Goal: Information Seeking & Learning: Learn about a topic

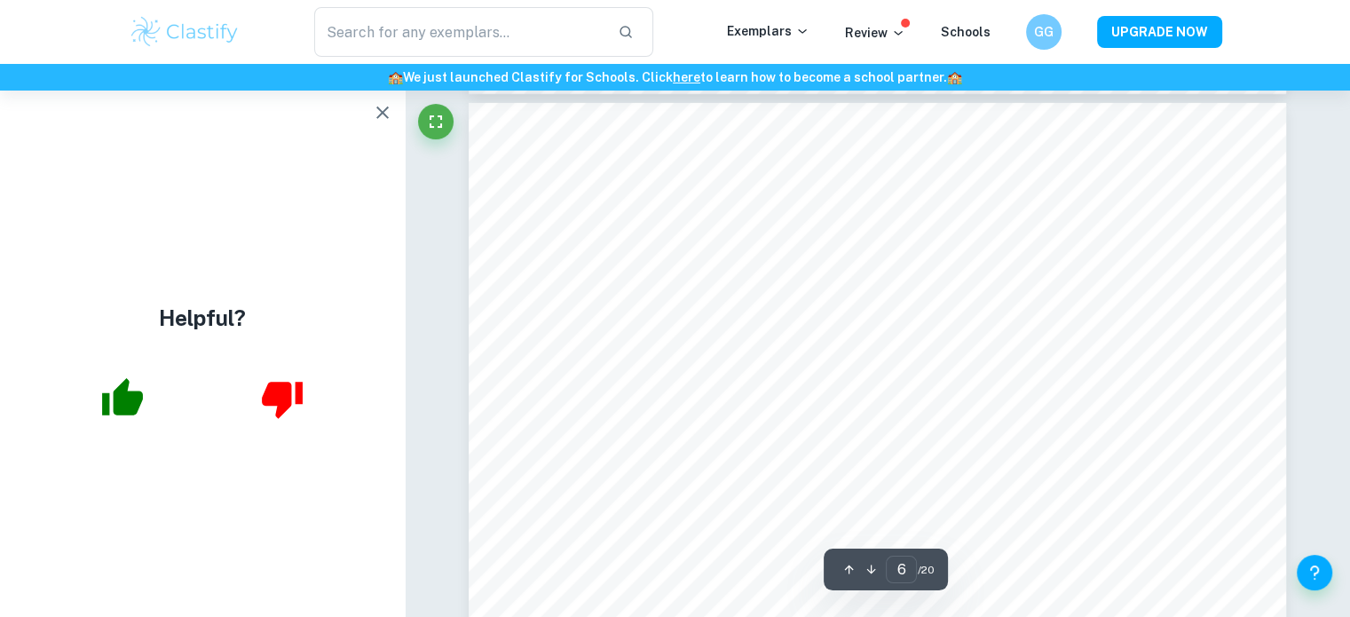
scroll to position [5625, 0]
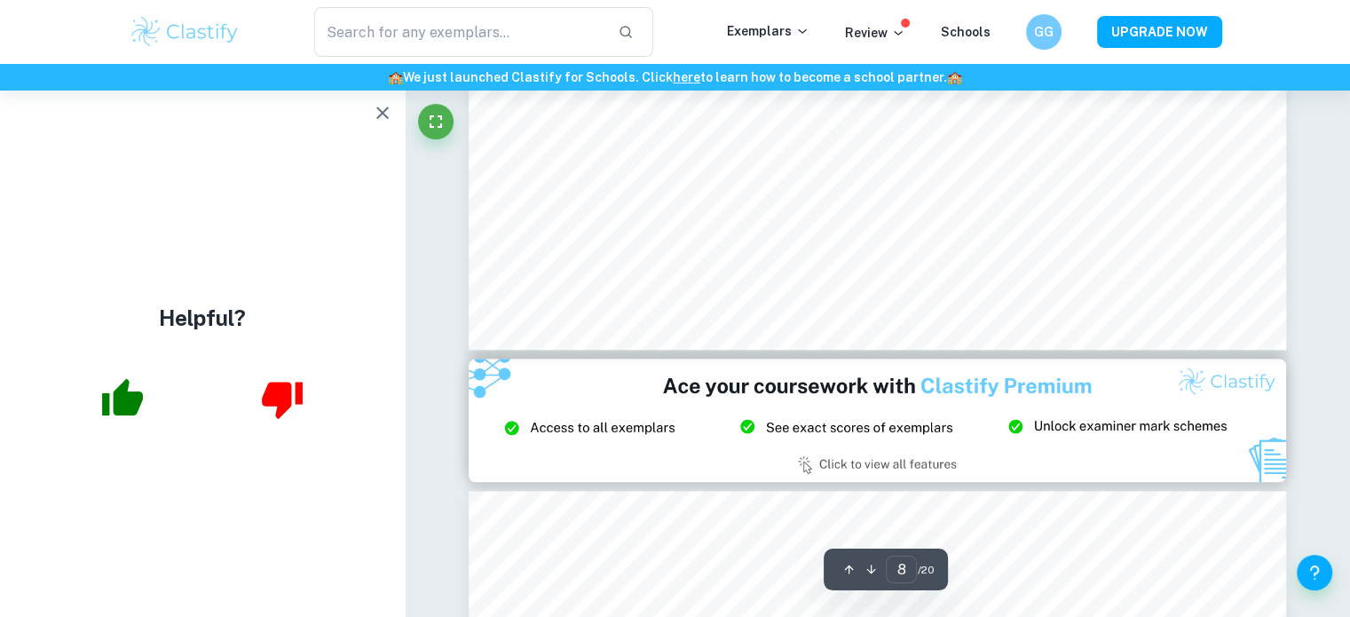
type input "9"
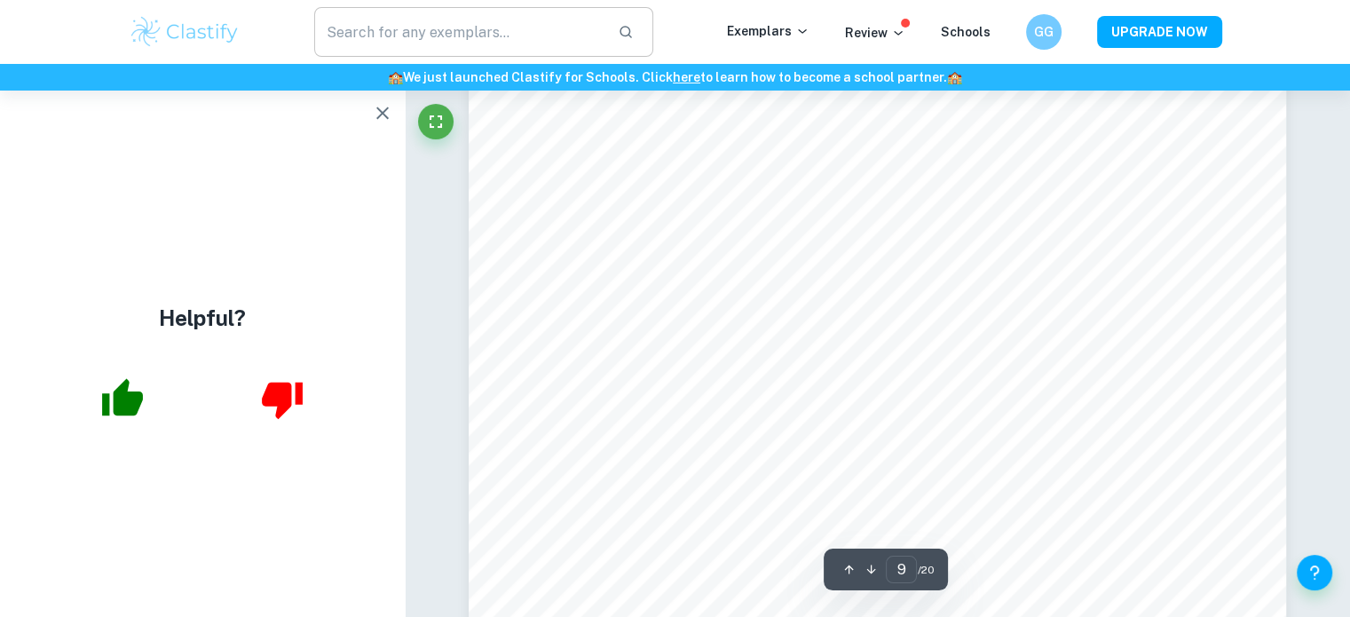
scroll to position [9314, 0]
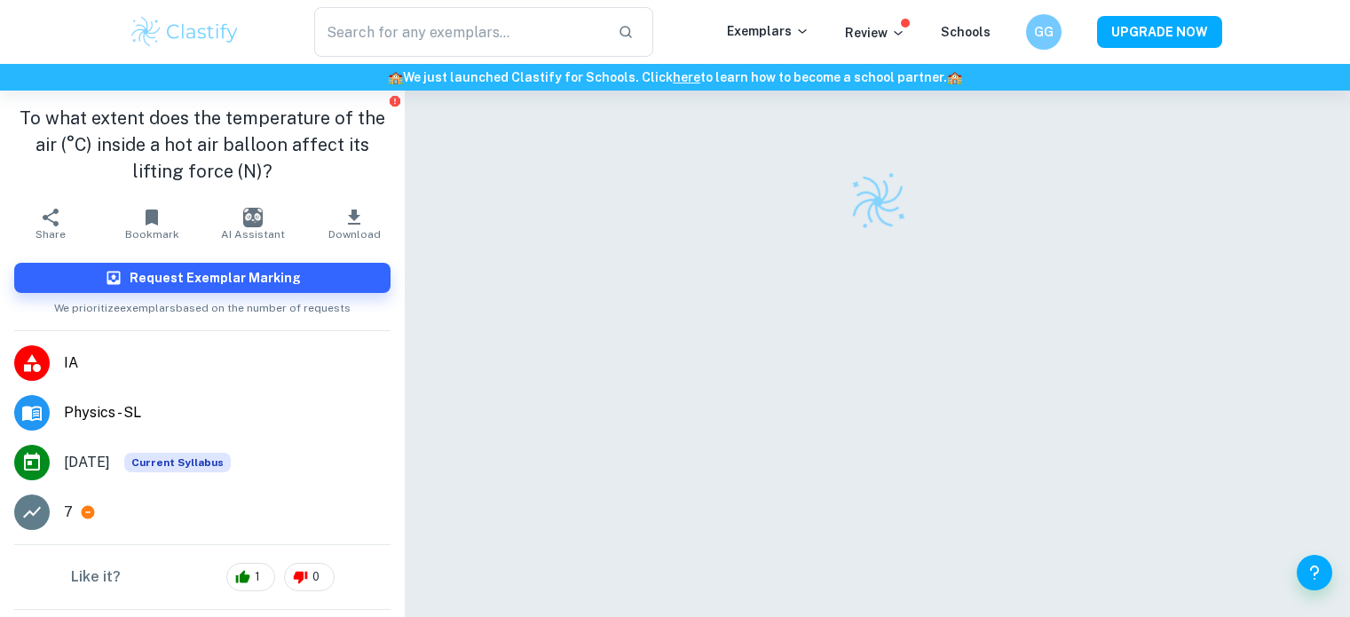
scroll to position [91, 0]
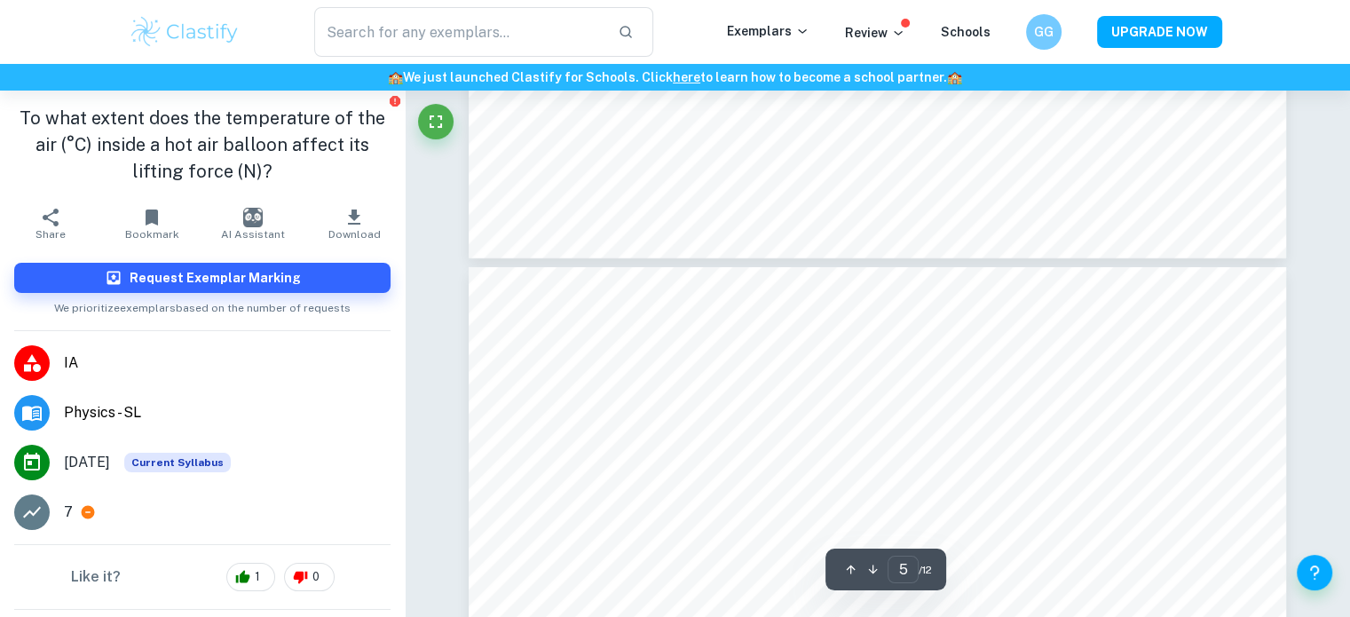
type input "6"
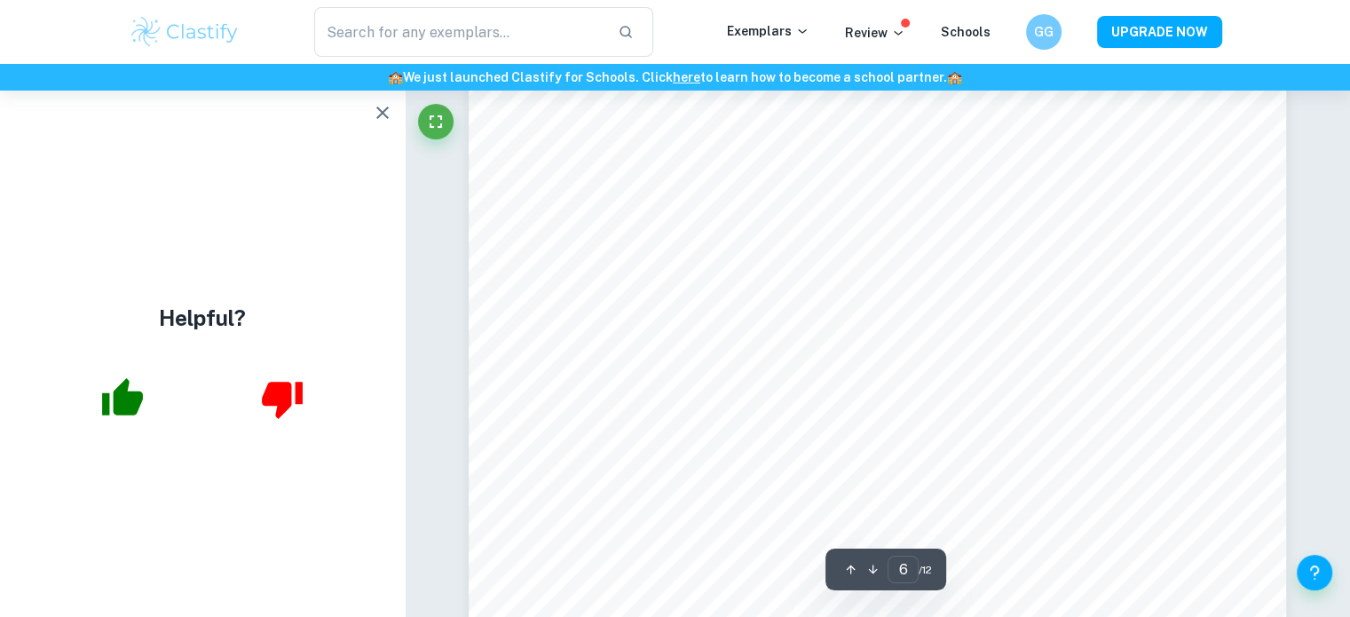
scroll to position [6512, 0]
